Goal: Task Accomplishment & Management: Manage account settings

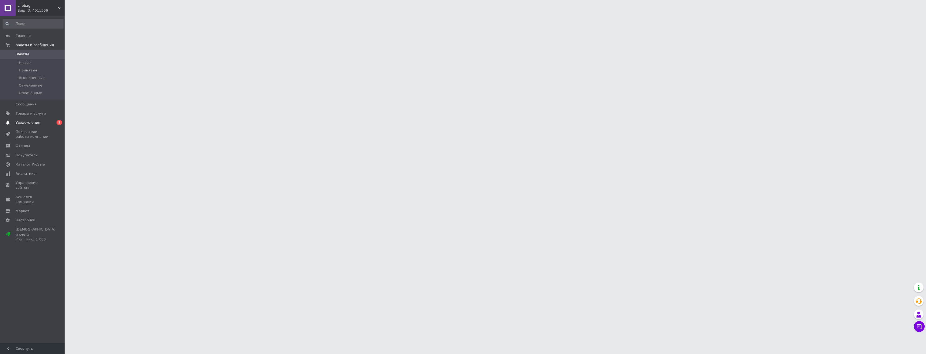
click at [27, 123] on span "Уведомления" at bounding box center [28, 122] width 25 height 5
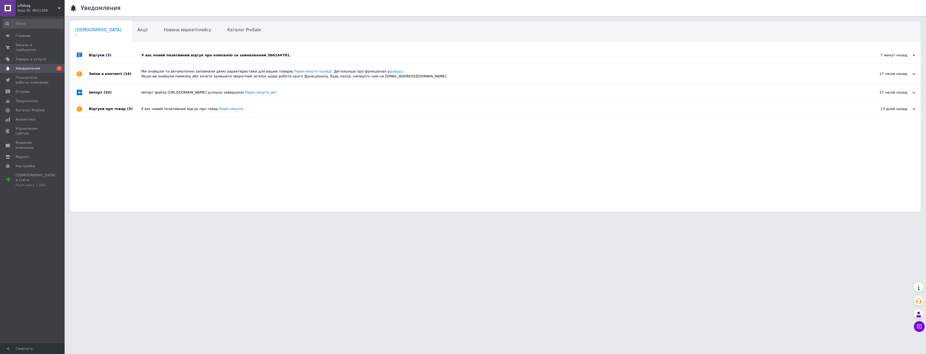
click at [200, 59] on div "У вас новий позитивний відгук про компанію за замовленням 366144781." at bounding box center [501, 55] width 720 height 16
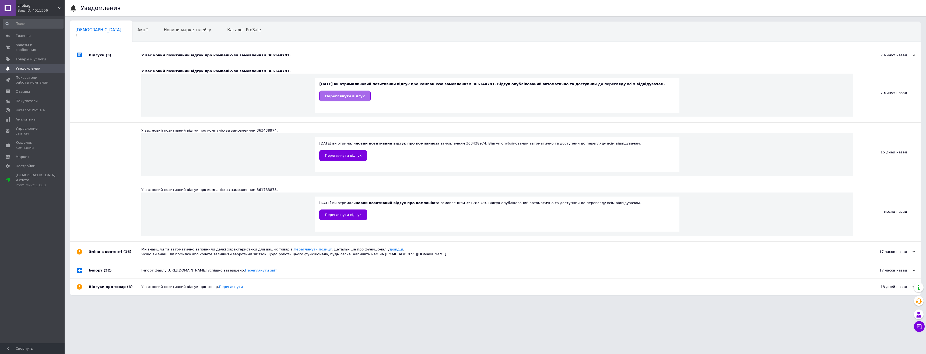
click at [349, 97] on span "Переглянути відгук" at bounding box center [345, 96] width 40 height 4
click at [41, 41] on link "Заказы и сообщения 0 0" at bounding box center [33, 47] width 66 height 14
